Goal: Information Seeking & Learning: Compare options

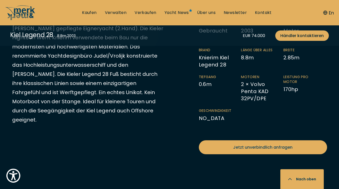
scroll to position [294, 0]
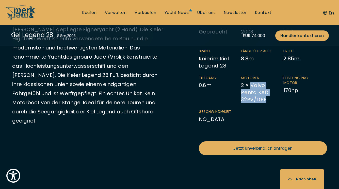
drag, startPoint x: 266, startPoint y: 94, endPoint x: 252, endPoint y: 79, distance: 20.8
click at [252, 79] on li "Motoren 2 × Volvo Penta KAD 32PV/DPE" at bounding box center [262, 90] width 42 height 28
copy li "Volvo Penta KAD 32PV/DPE"
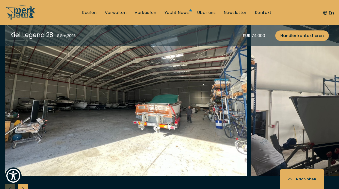
scroll to position [581, 0]
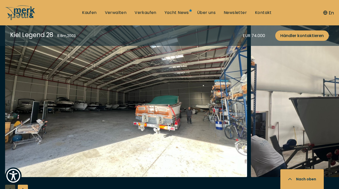
click at [24, 185] on div "Next slide" at bounding box center [23, 190] width 10 height 10
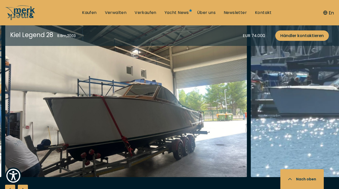
click at [24, 185] on div "Next slide" at bounding box center [23, 190] width 10 height 10
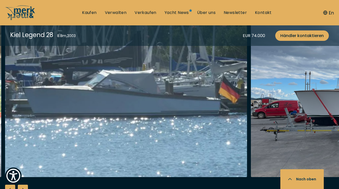
click at [24, 185] on div "Next slide" at bounding box center [23, 190] width 10 height 10
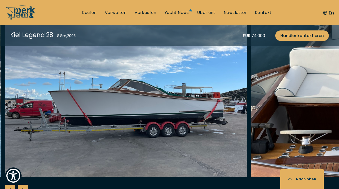
click at [24, 185] on div "Next slide" at bounding box center [23, 190] width 10 height 10
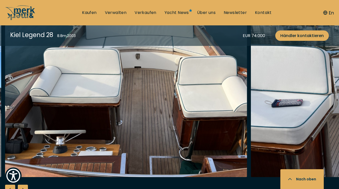
click at [24, 185] on div "Next slide" at bounding box center [23, 190] width 10 height 10
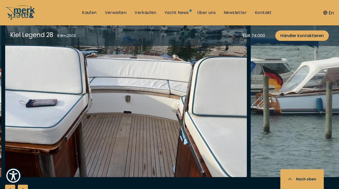
click at [24, 185] on div "Next slide" at bounding box center [23, 190] width 10 height 10
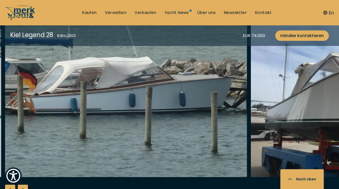
click at [24, 185] on div "Next slide" at bounding box center [23, 190] width 10 height 10
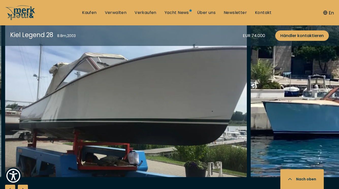
click at [24, 185] on div "Next slide" at bounding box center [23, 190] width 10 height 10
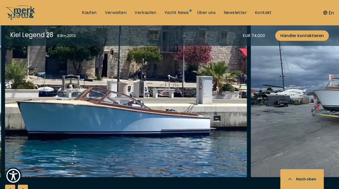
click at [24, 185] on div "Next slide" at bounding box center [23, 190] width 10 height 10
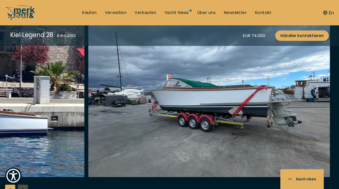
click at [24, 183] on div at bounding box center [169, 113] width 339 height 196
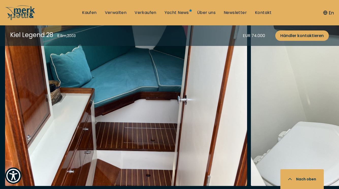
scroll to position [859, 0]
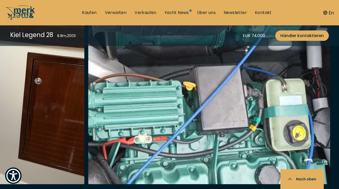
click at [21, 186] on div at bounding box center [169, 120] width 339 height 196
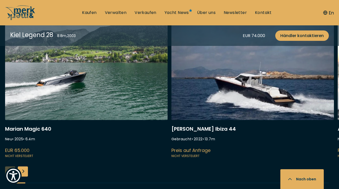
scroll to position [1281, 0]
click at [25, 167] on div "Next slide" at bounding box center [23, 172] width 10 height 10
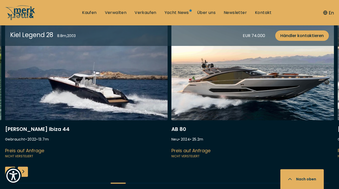
click at [25, 167] on div "Next slide" at bounding box center [23, 172] width 10 height 10
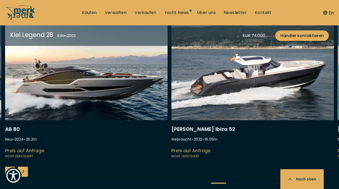
click at [25, 167] on div "Next slide" at bounding box center [23, 172] width 10 height 10
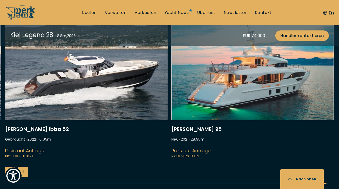
click at [25, 167] on div "Next slide" at bounding box center [23, 172] width 10 height 10
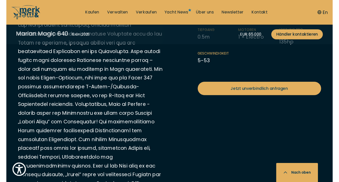
scroll to position [356, 0]
